Goal: Information Seeking & Learning: Learn about a topic

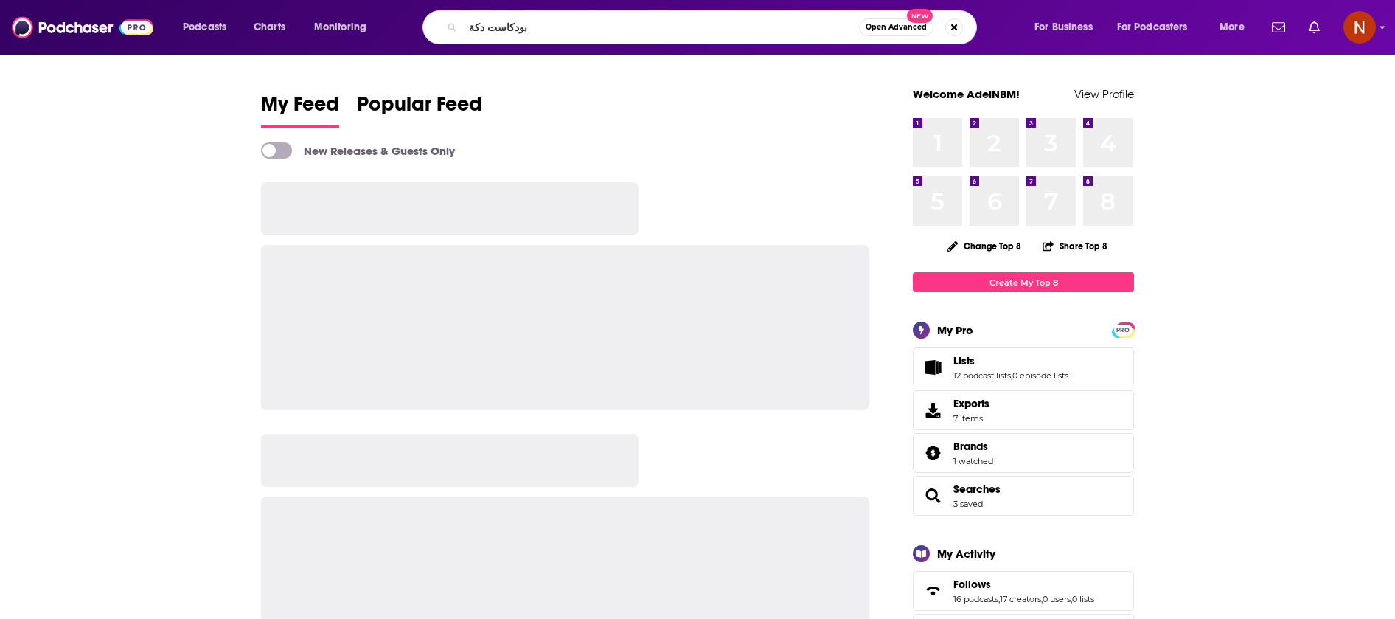
type input "بودكاست دكة"
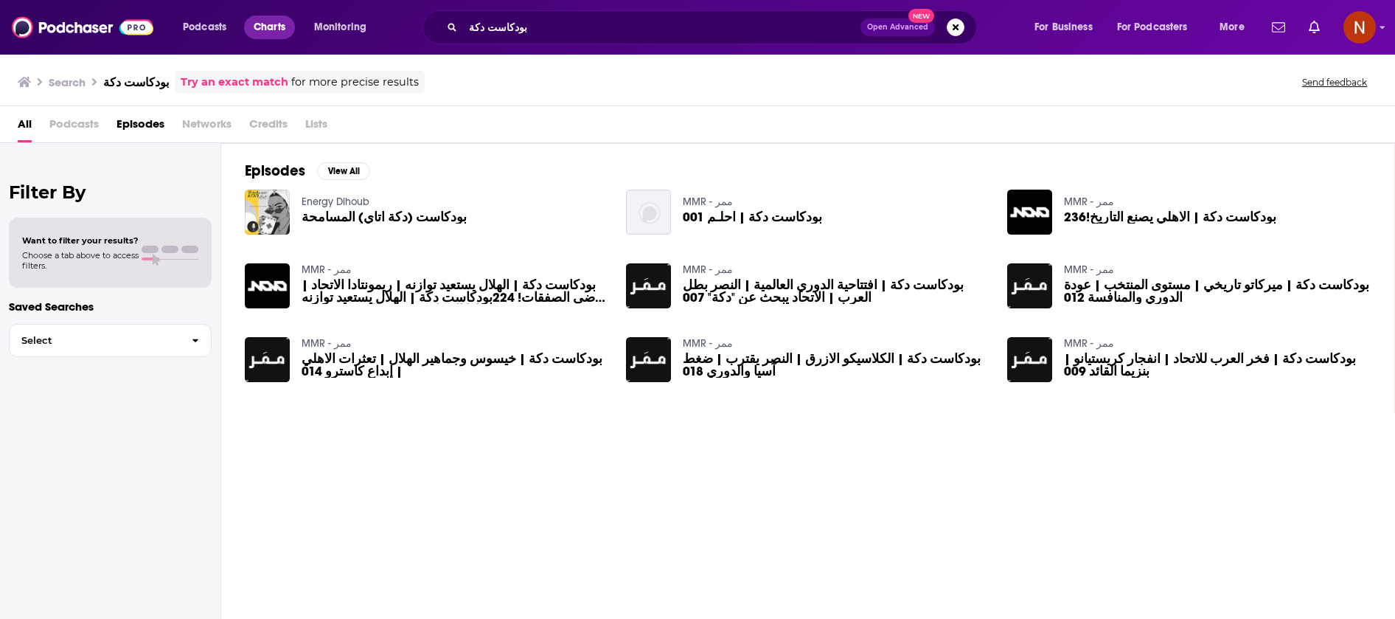
click at [273, 25] on span "Charts" at bounding box center [270, 27] width 32 height 21
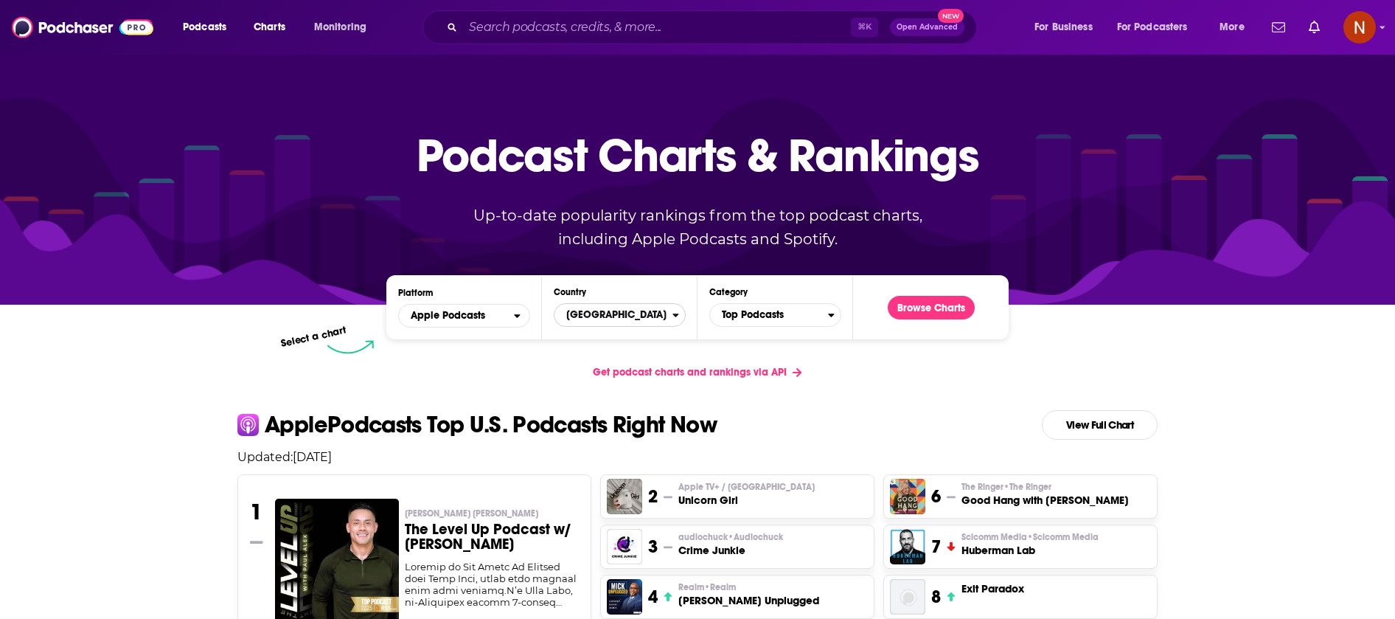
click at [615, 313] on span "[GEOGRAPHIC_DATA]" at bounding box center [613, 314] width 118 height 25
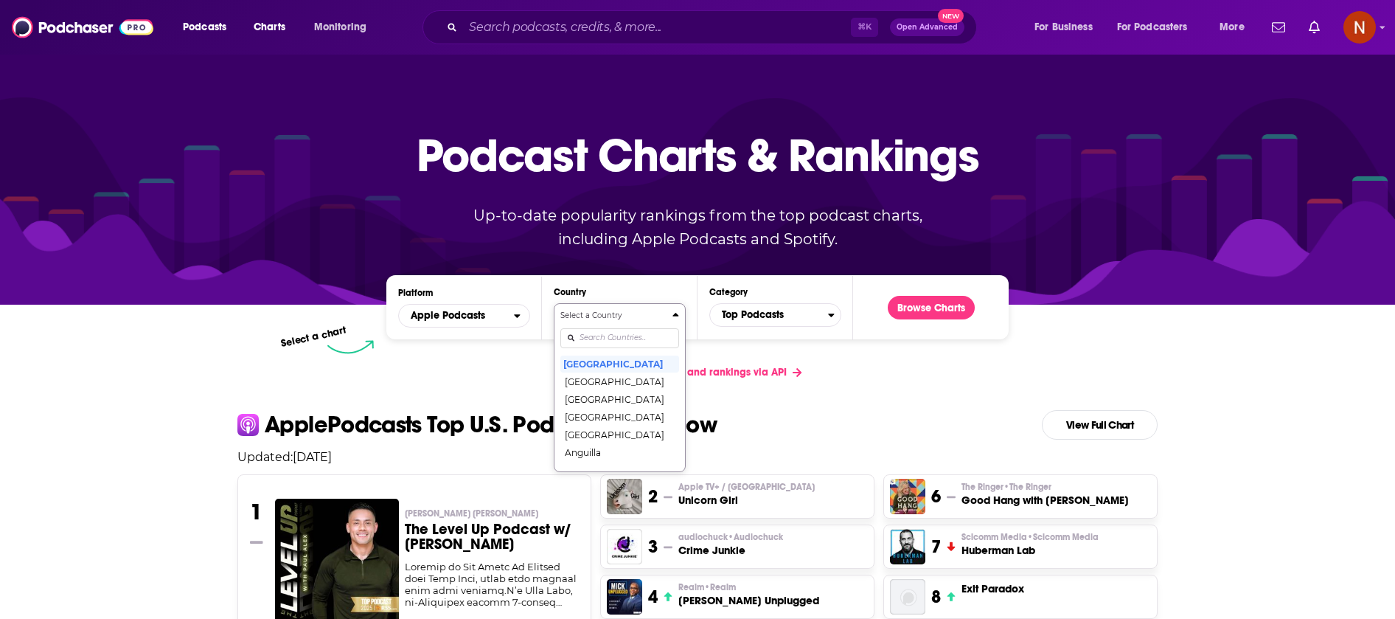
scroll to position [29, 0]
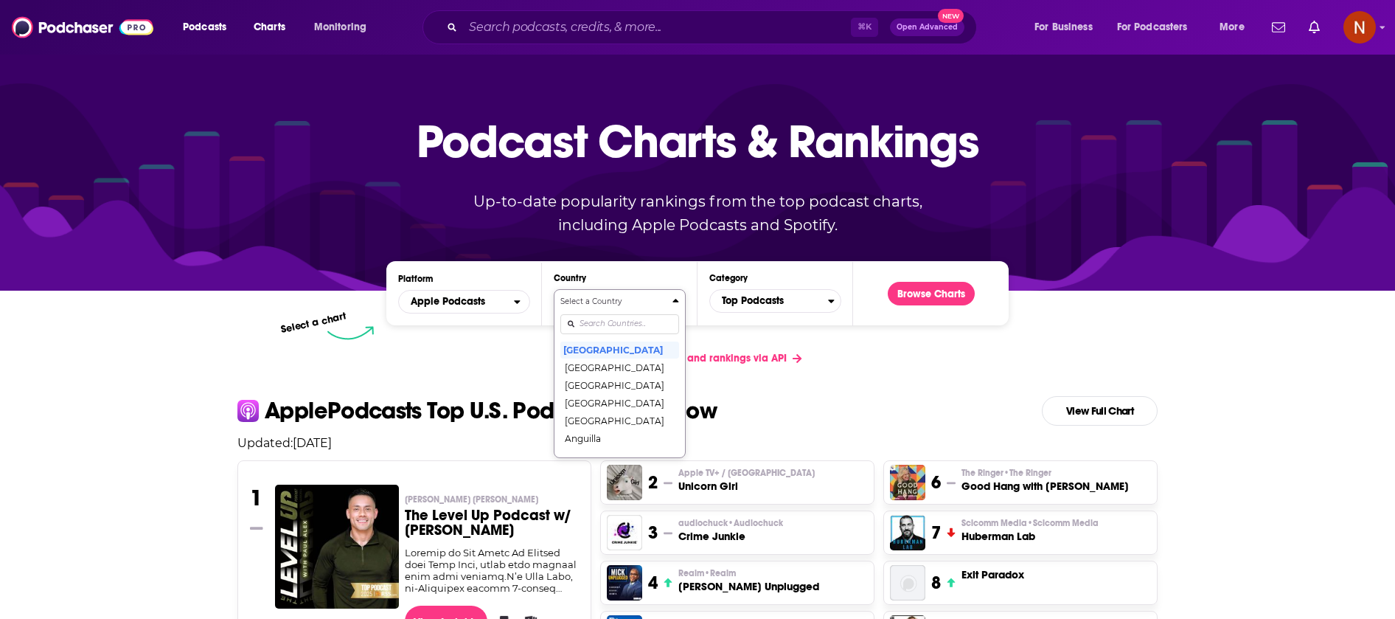
click at [617, 333] on div "Countries" at bounding box center [619, 324] width 119 height 34
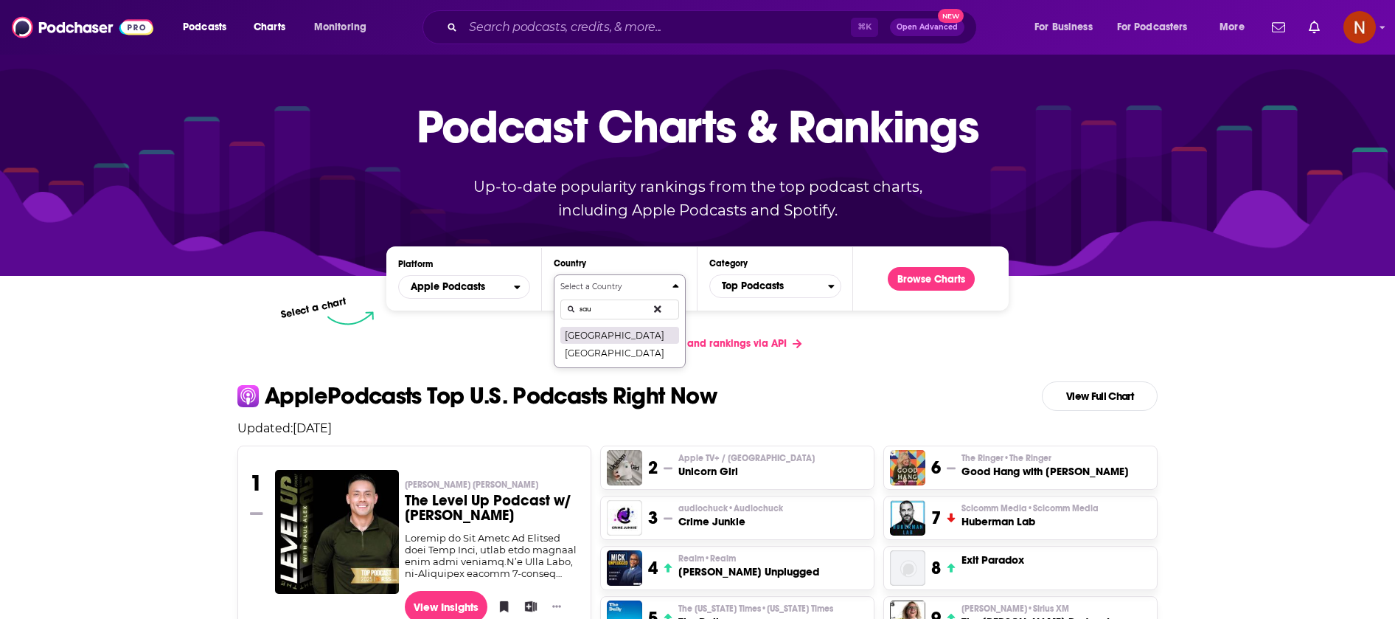
type input "sau"
click at [633, 334] on button "[GEOGRAPHIC_DATA]" at bounding box center [619, 335] width 119 height 18
click at [765, 287] on span "Top Podcasts" at bounding box center [769, 286] width 118 height 25
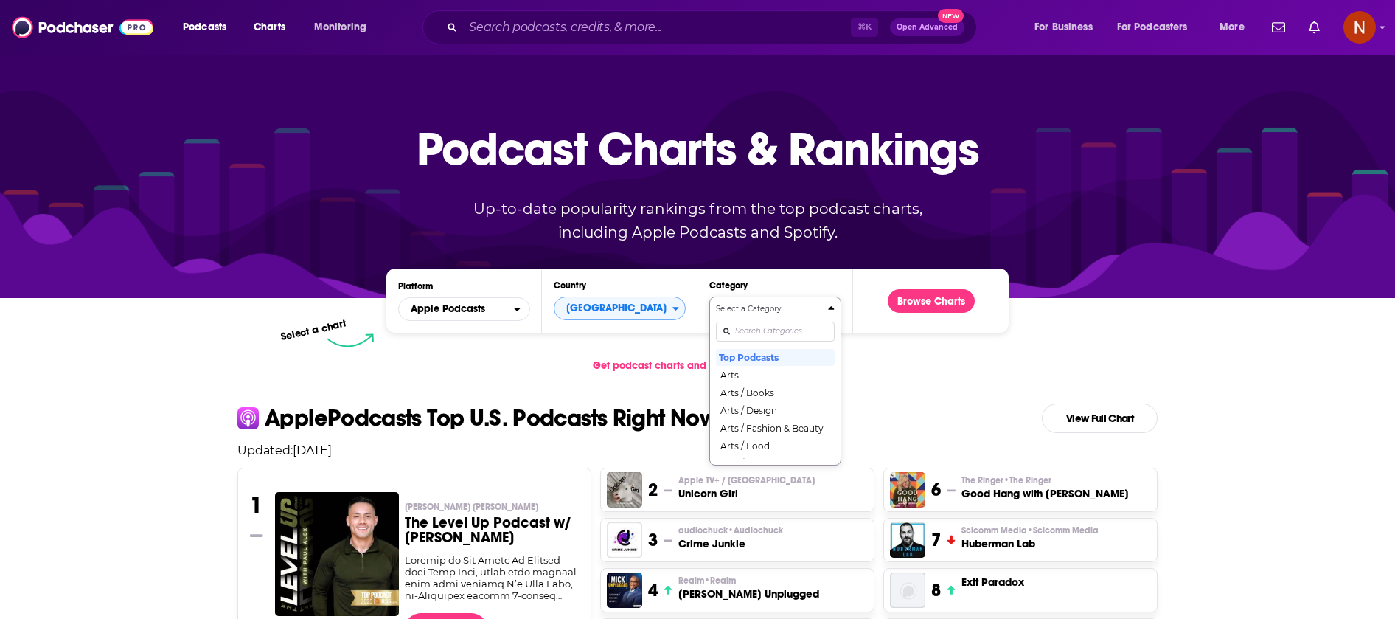
click at [756, 332] on input "Categories" at bounding box center [775, 331] width 119 height 20
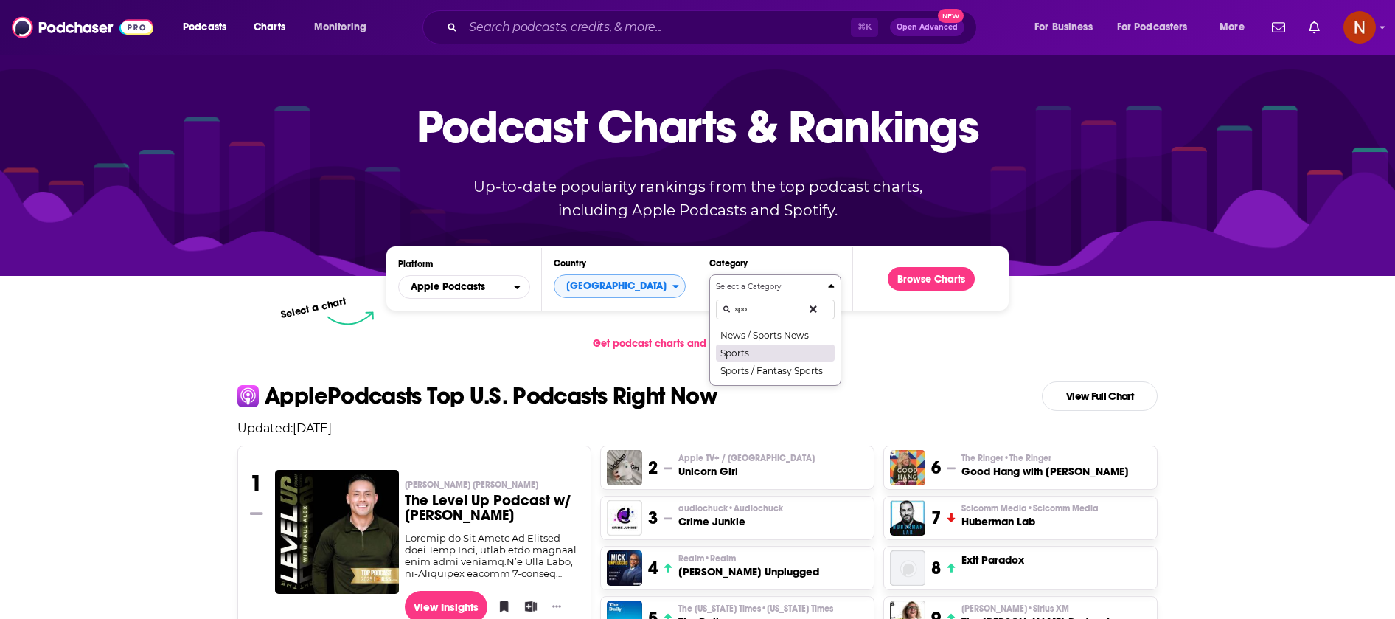
type input "spo"
click at [763, 353] on button "Sports" at bounding box center [775, 353] width 119 height 18
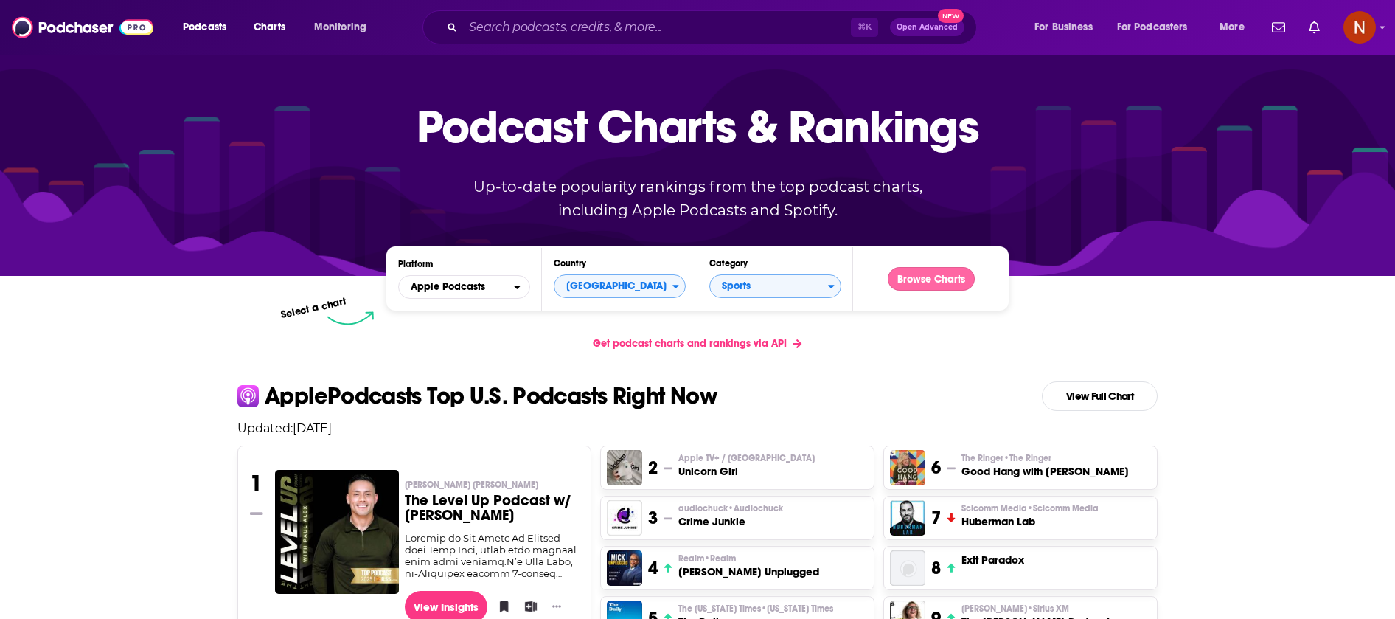
click at [908, 279] on button "Browse Charts" at bounding box center [931, 279] width 87 height 24
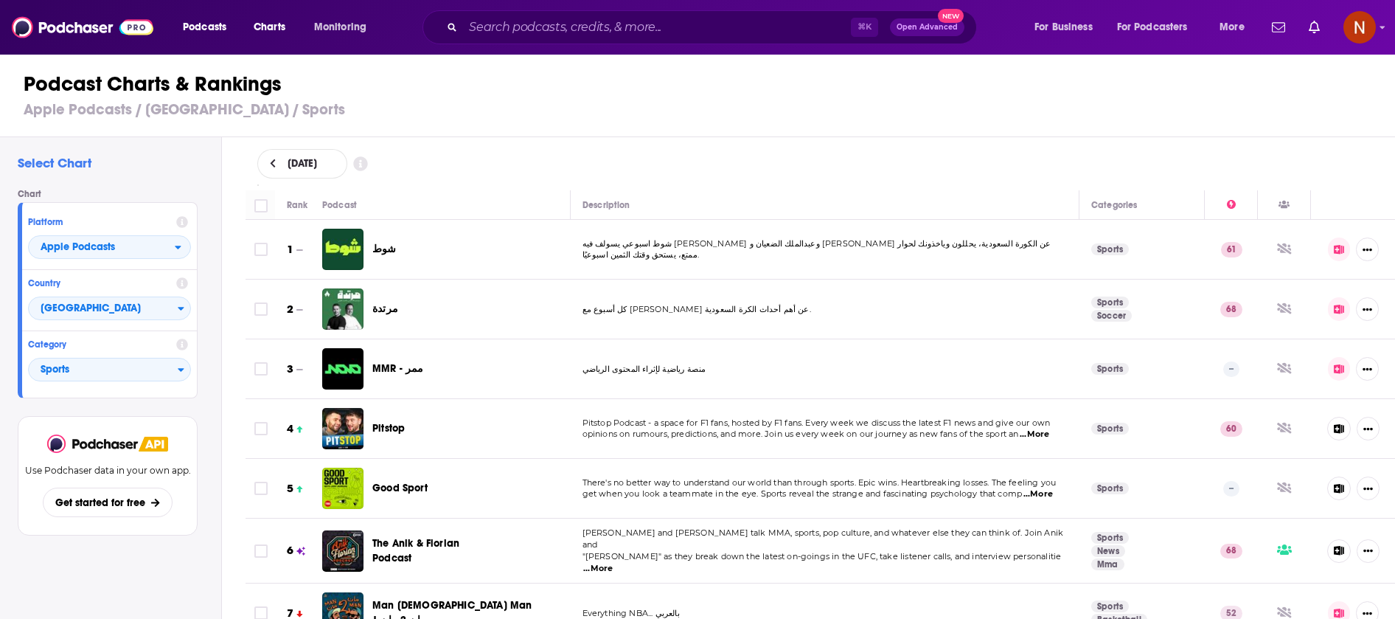
click at [767, 358] on td "منصة رياضية لإثراء المحتوى الرياضي" at bounding box center [825, 369] width 509 height 60
